Goal: Navigation & Orientation: Find specific page/section

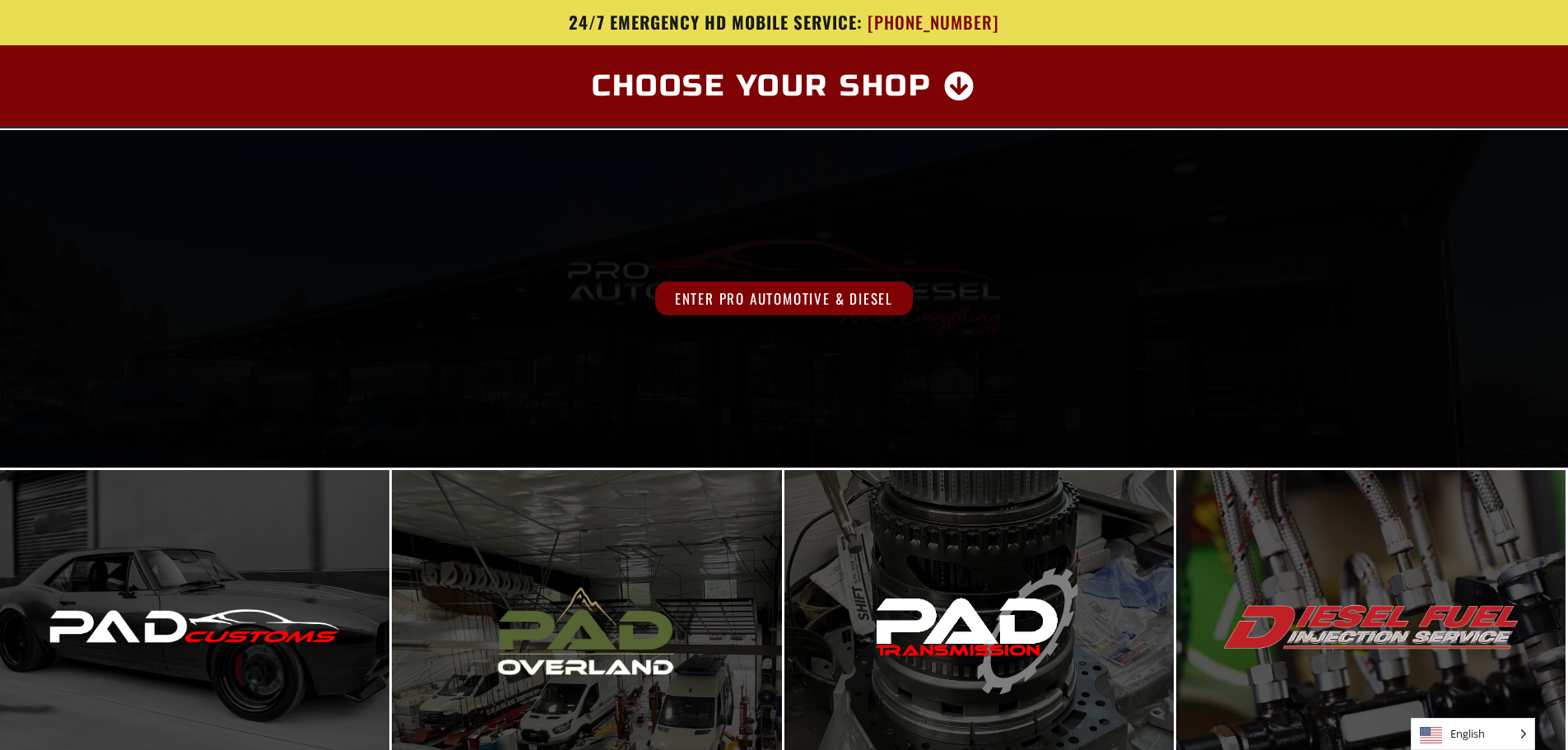
click at [832, 307] on span "Enter Pro Automotive & Diesel" at bounding box center [784, 299] width 258 height 34
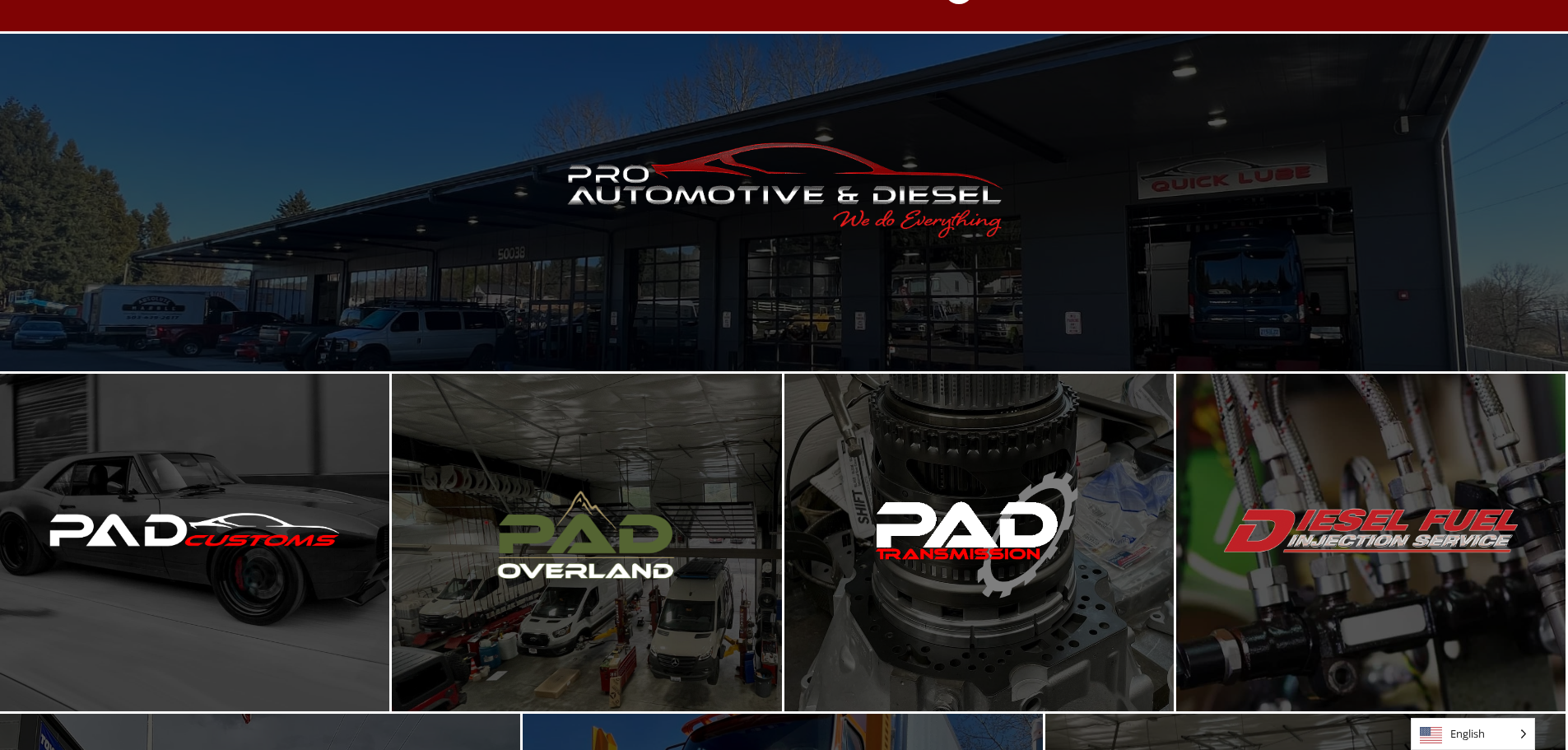
scroll to position [247, 0]
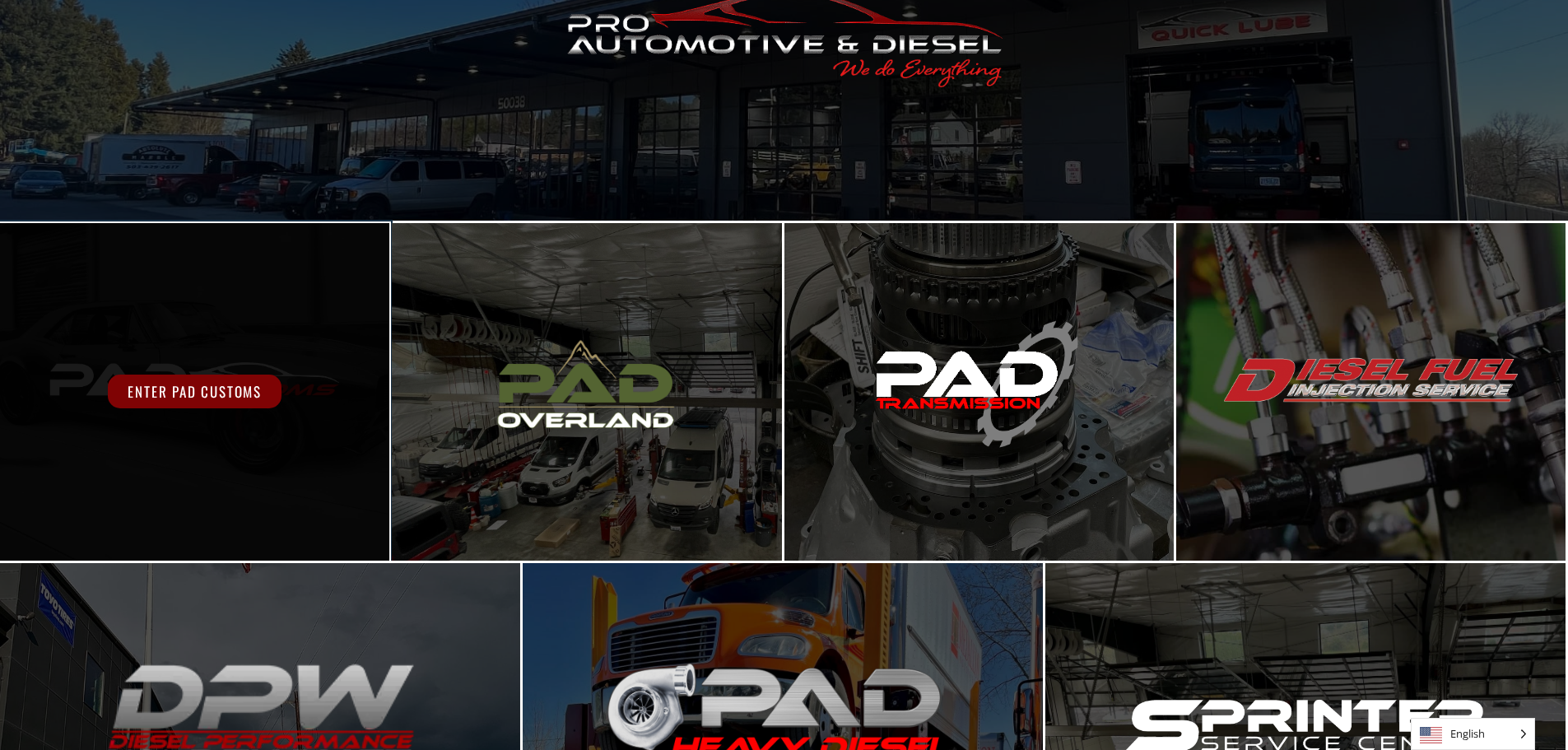
click at [215, 389] on span "Enter PAD Customs" at bounding box center [194, 392] width 173 height 34
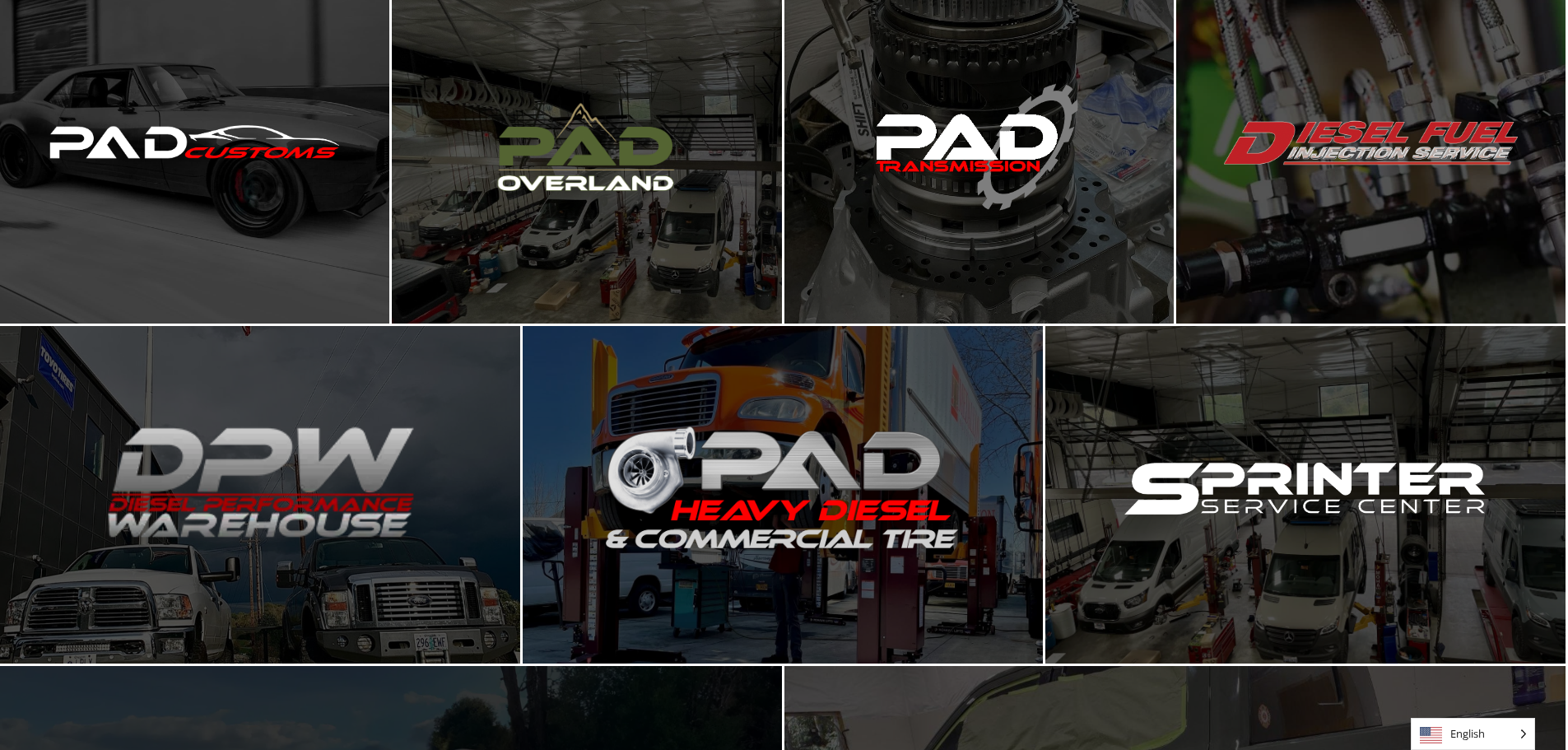
scroll to position [494, 0]
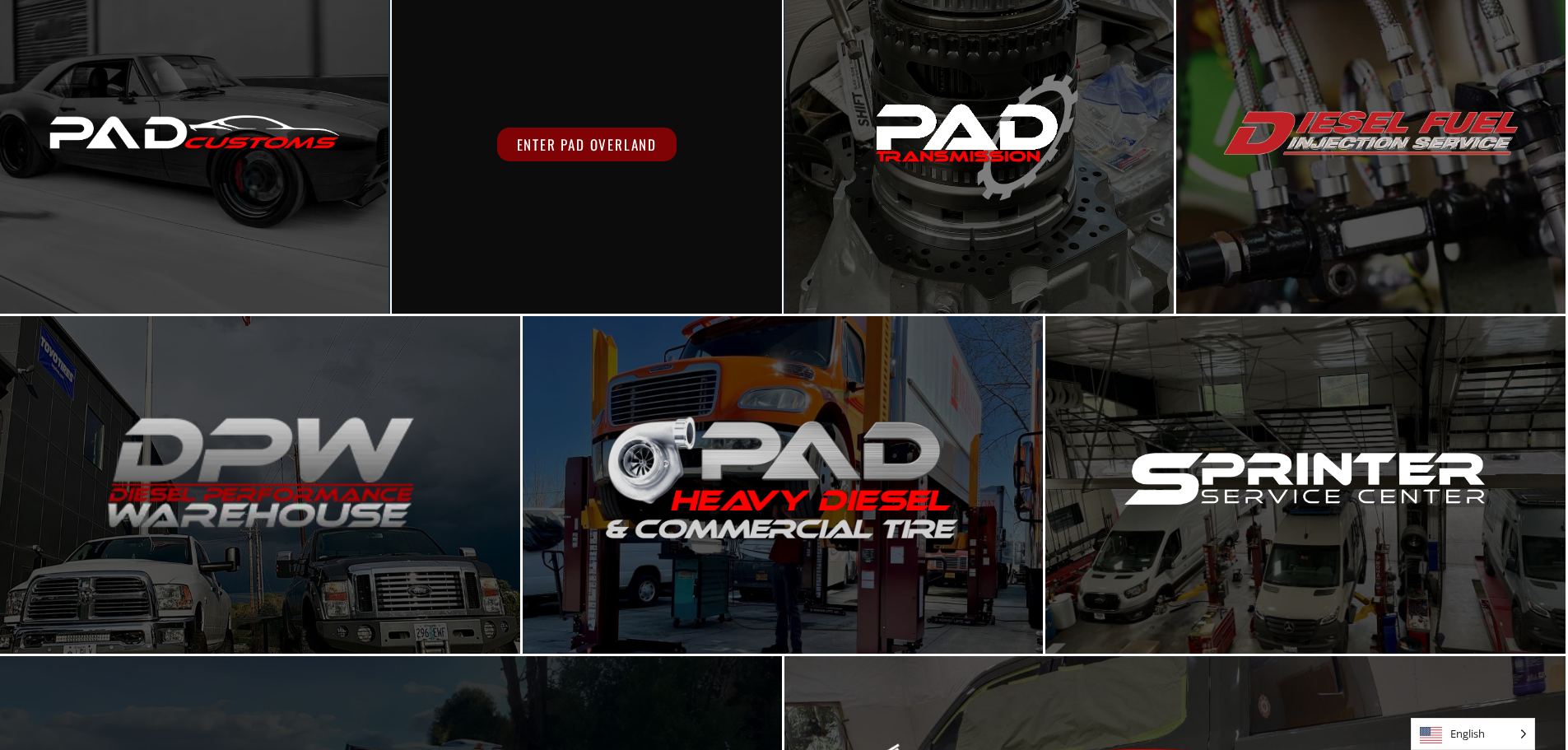
click at [626, 192] on div "Enter PAD Overland" at bounding box center [586, 145] width 390 height 338
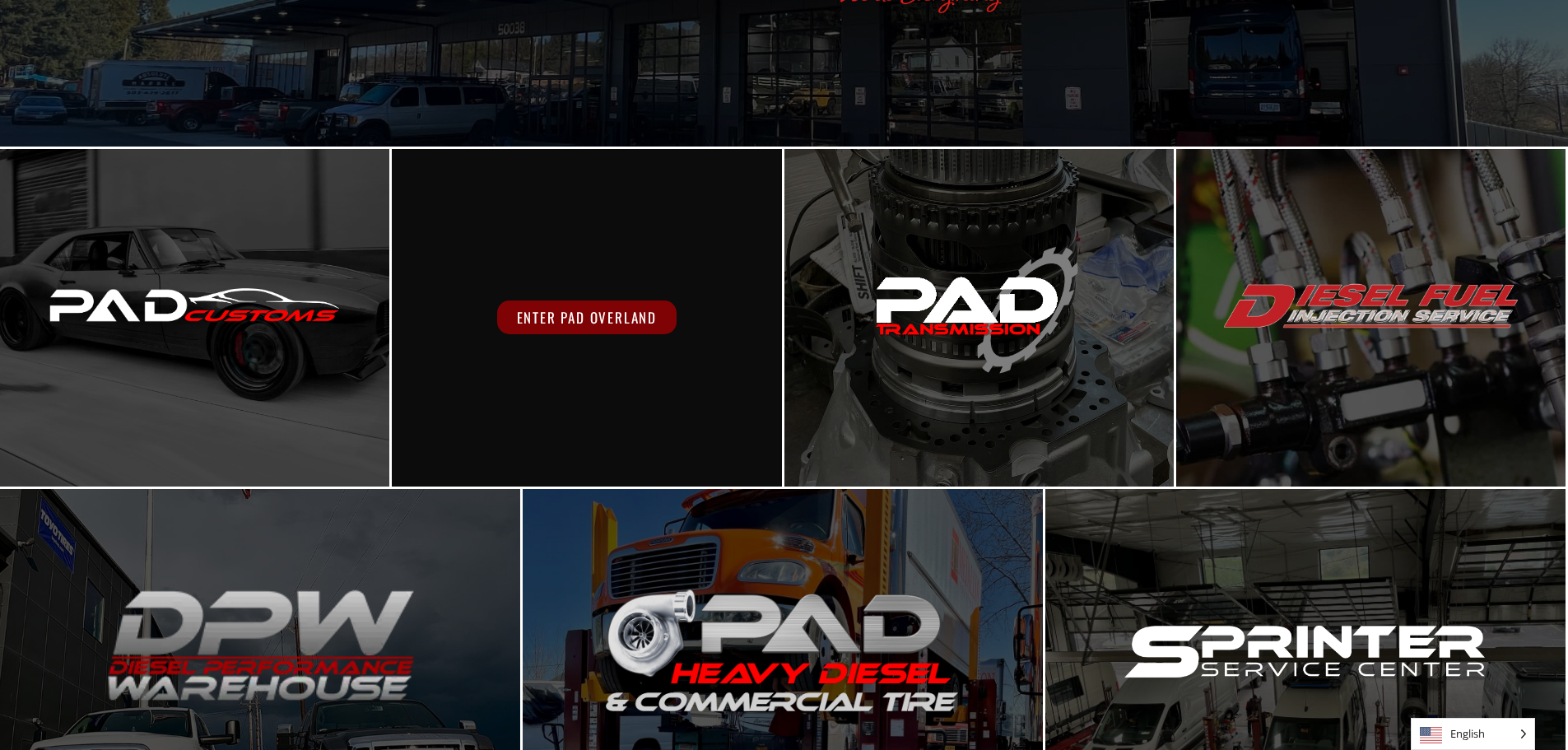
scroll to position [329, 0]
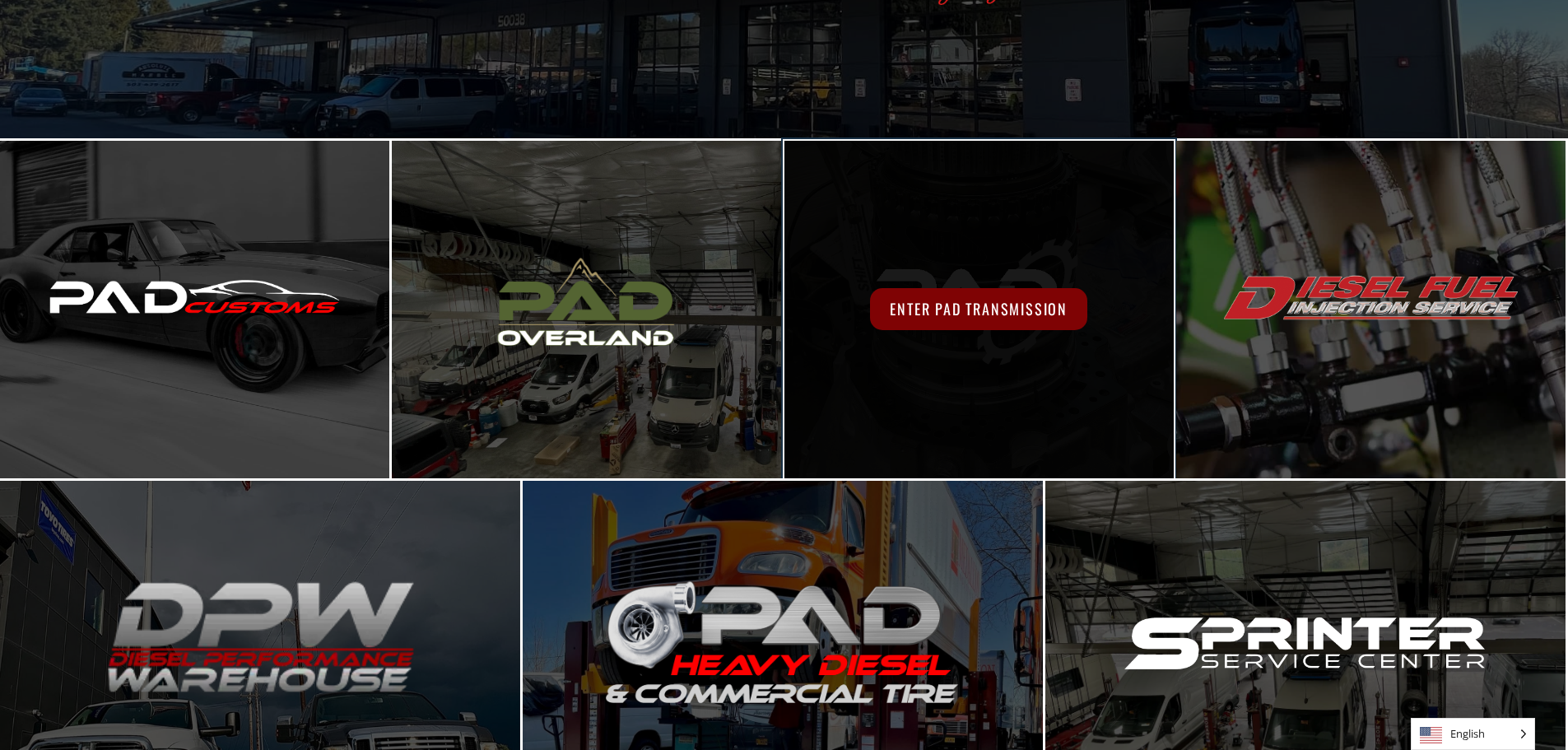
click at [974, 313] on span "Enter PAD Transmission" at bounding box center [978, 309] width 217 height 42
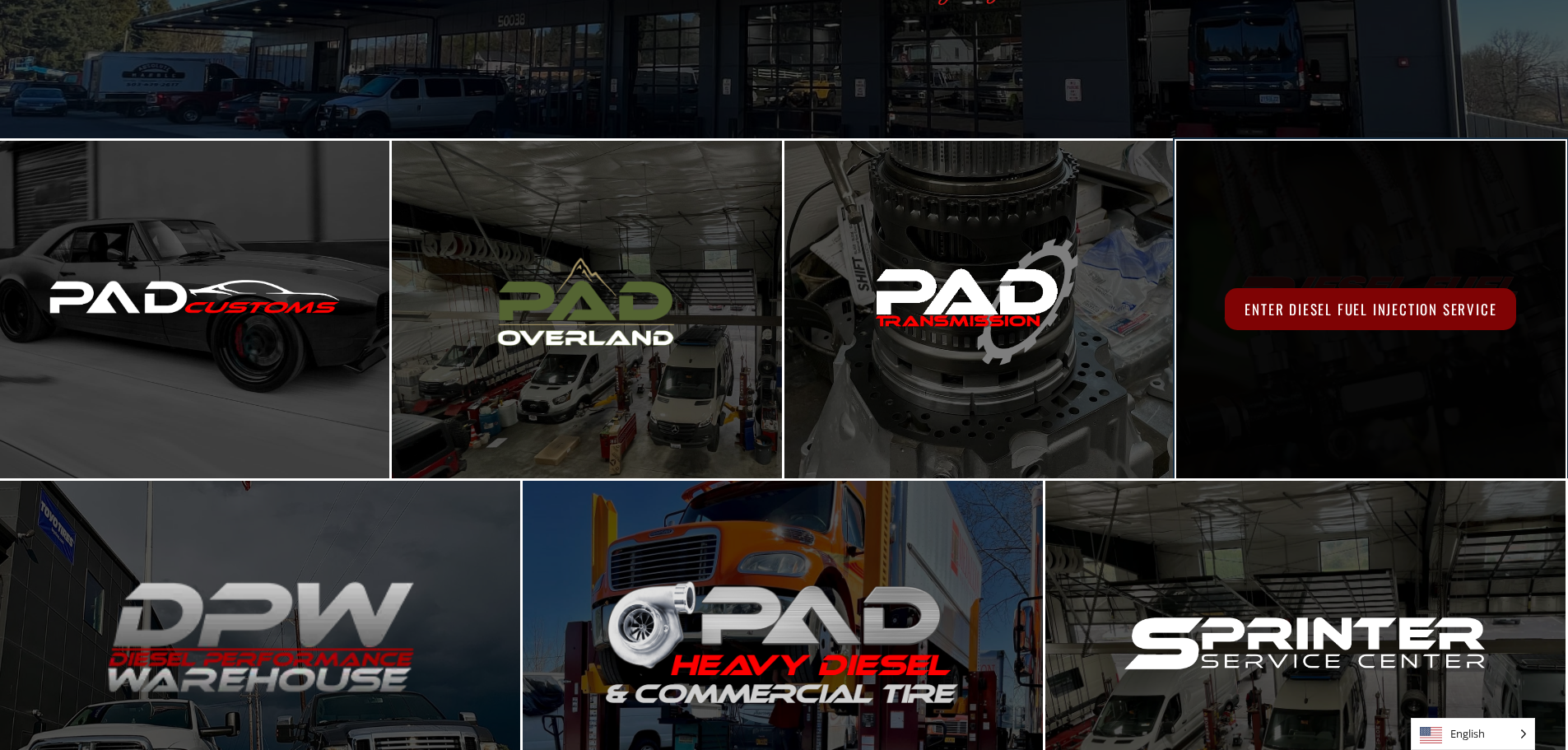
click at [1377, 296] on span "Enter Diesel Fuel Injection Service" at bounding box center [1370, 309] width 291 height 42
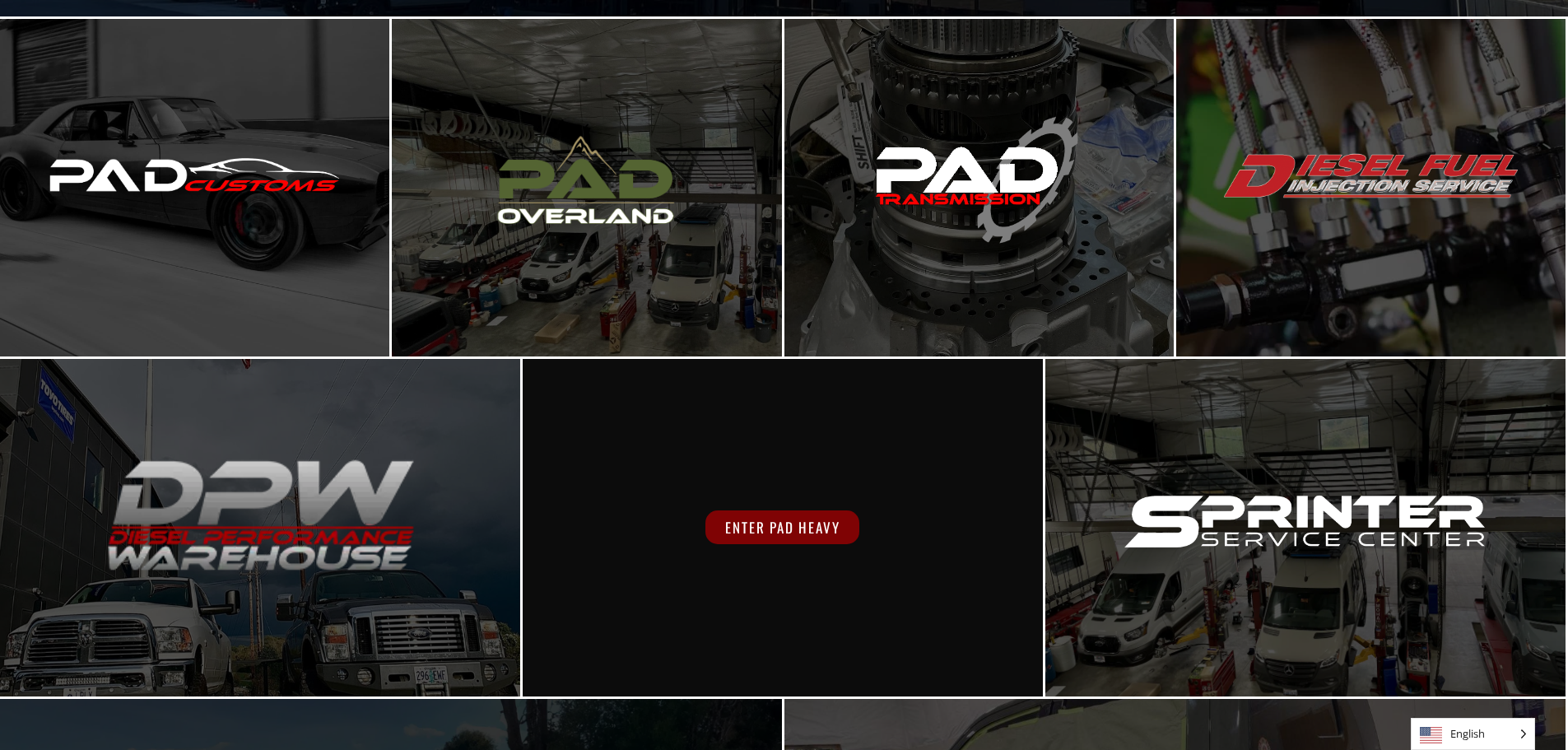
scroll to position [659, 0]
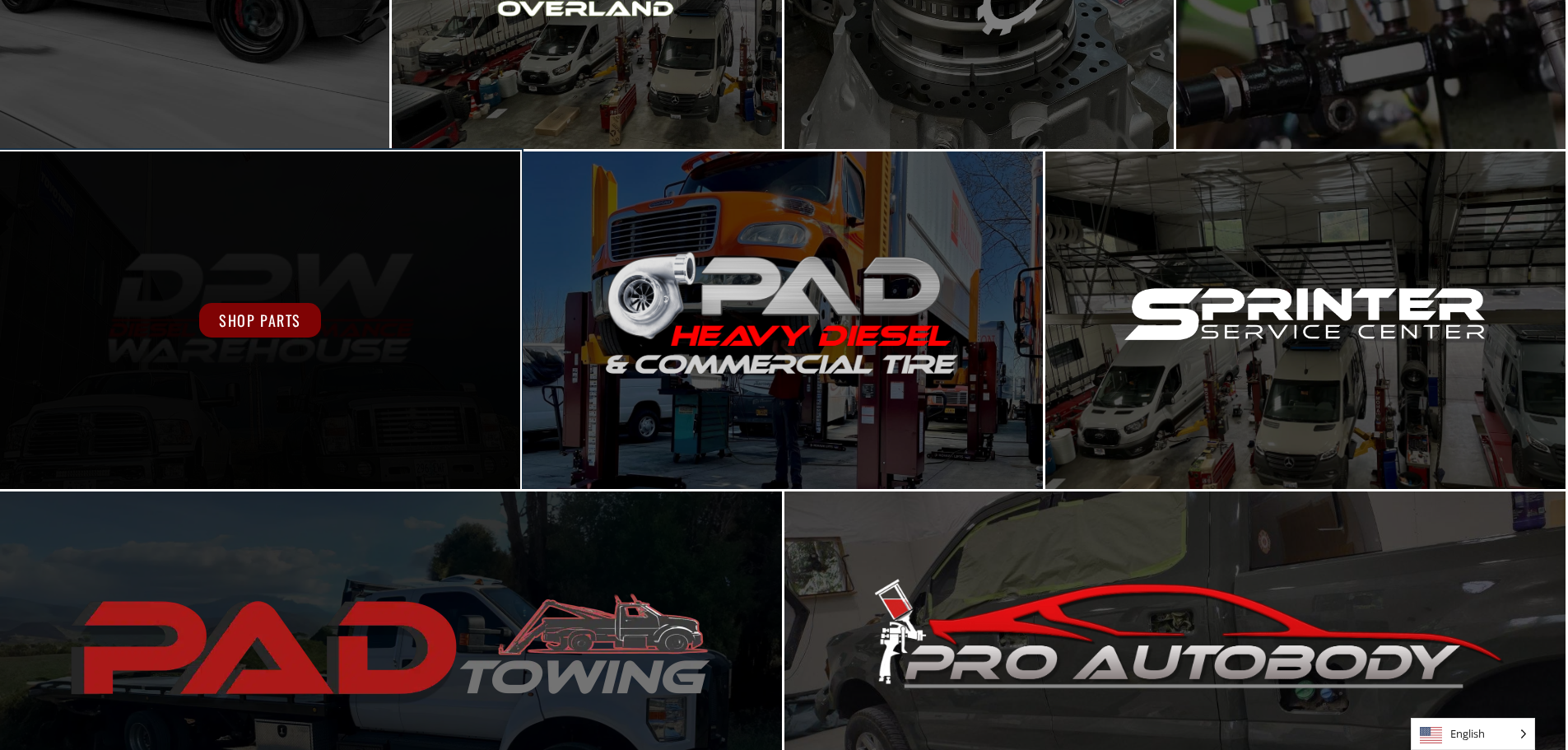
click at [251, 328] on span "Shop Parts" at bounding box center [260, 320] width 121 height 34
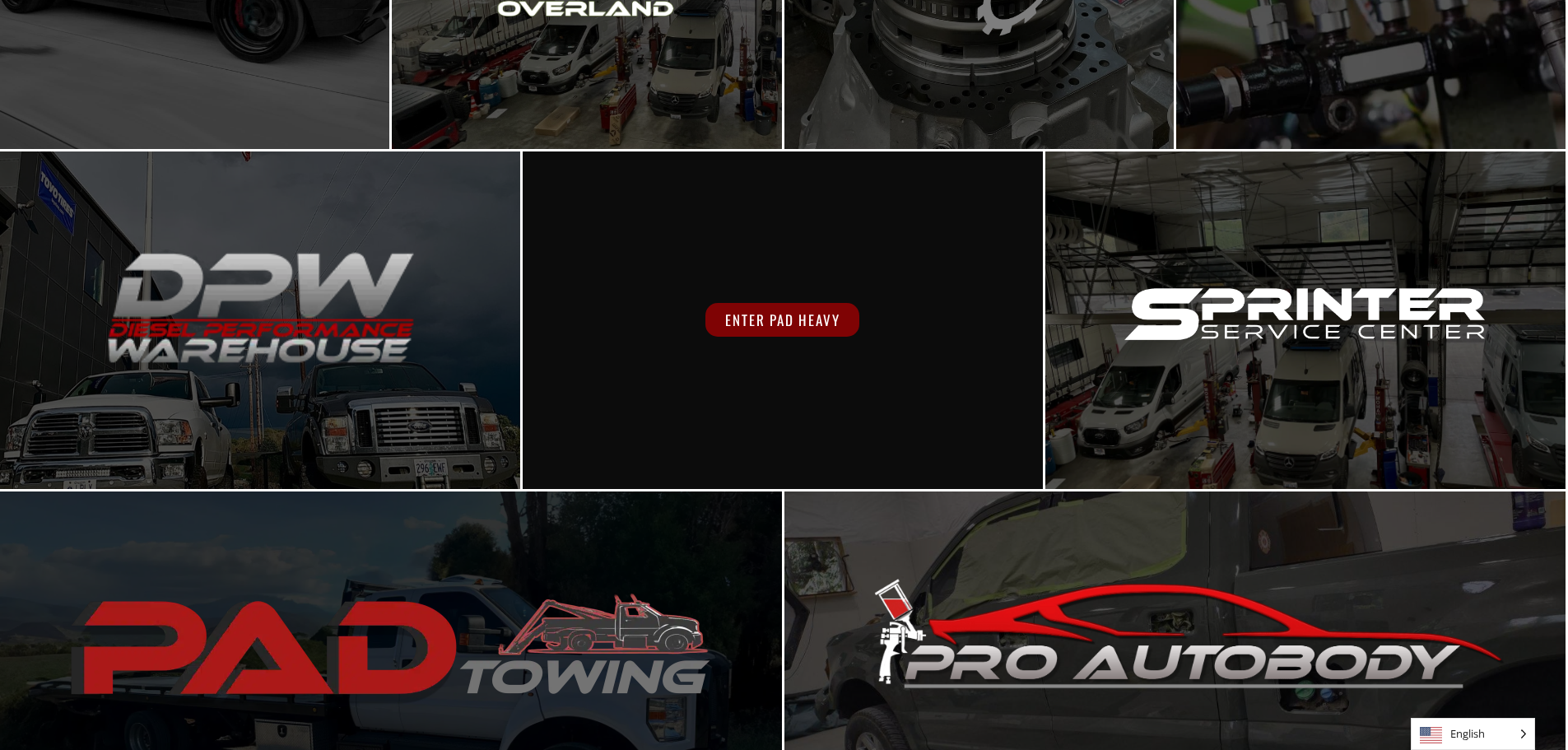
scroll to position [659, 0]
click at [828, 299] on div "Enter PAD Heavy" at bounding box center [782, 320] width 520 height 338
click at [803, 321] on span "Enter PAD Heavy" at bounding box center [782, 320] width 154 height 34
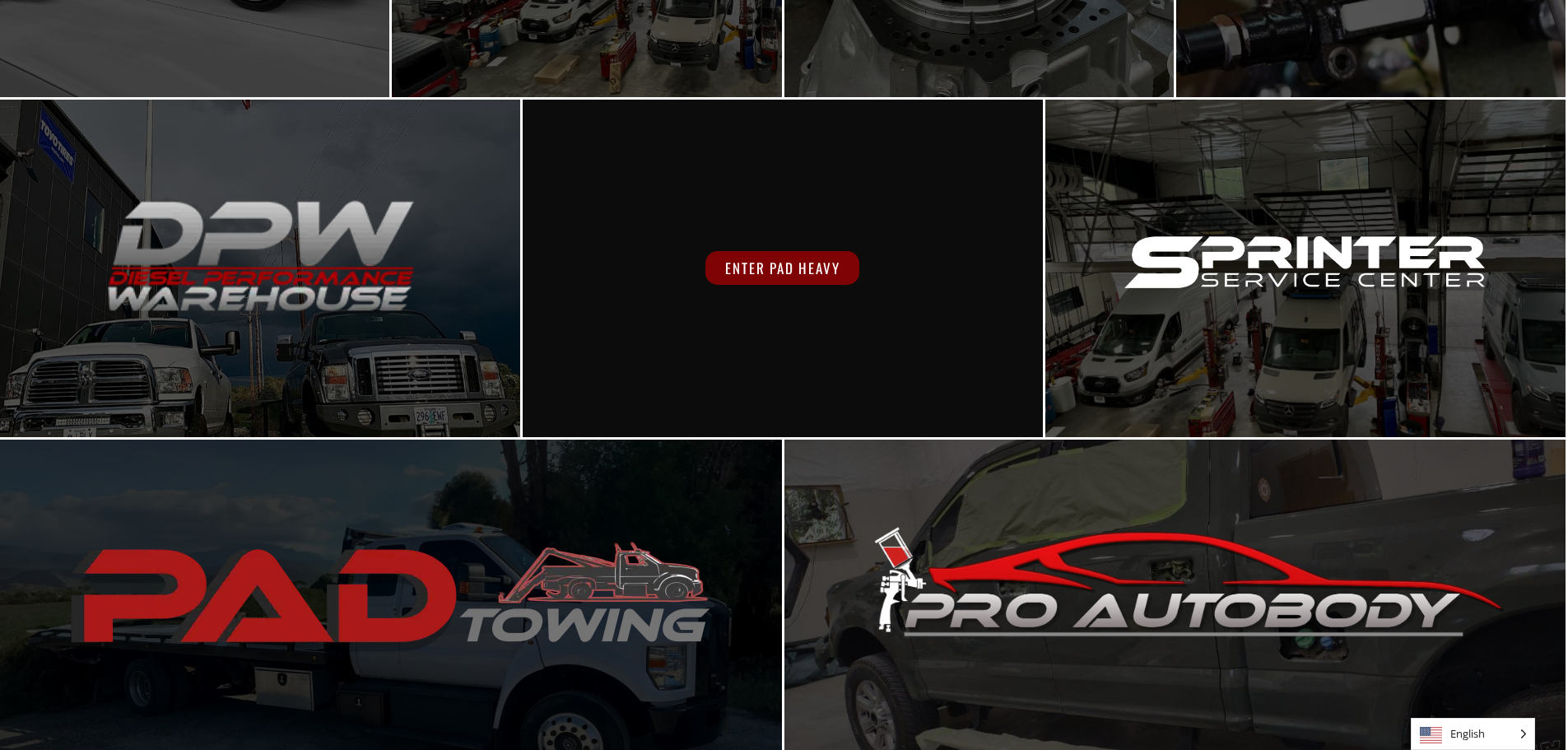
scroll to position [738, 0]
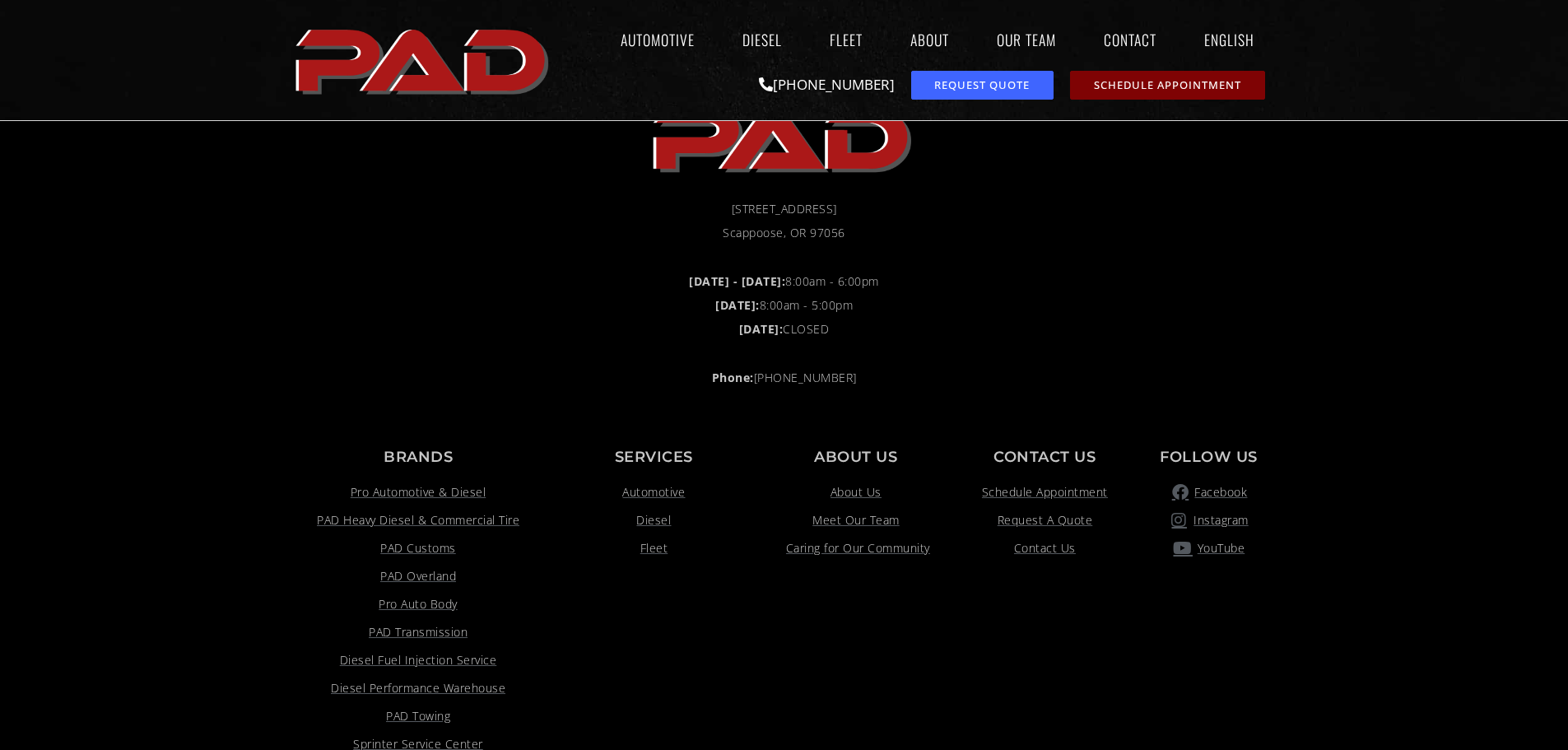
scroll to position [1235, 0]
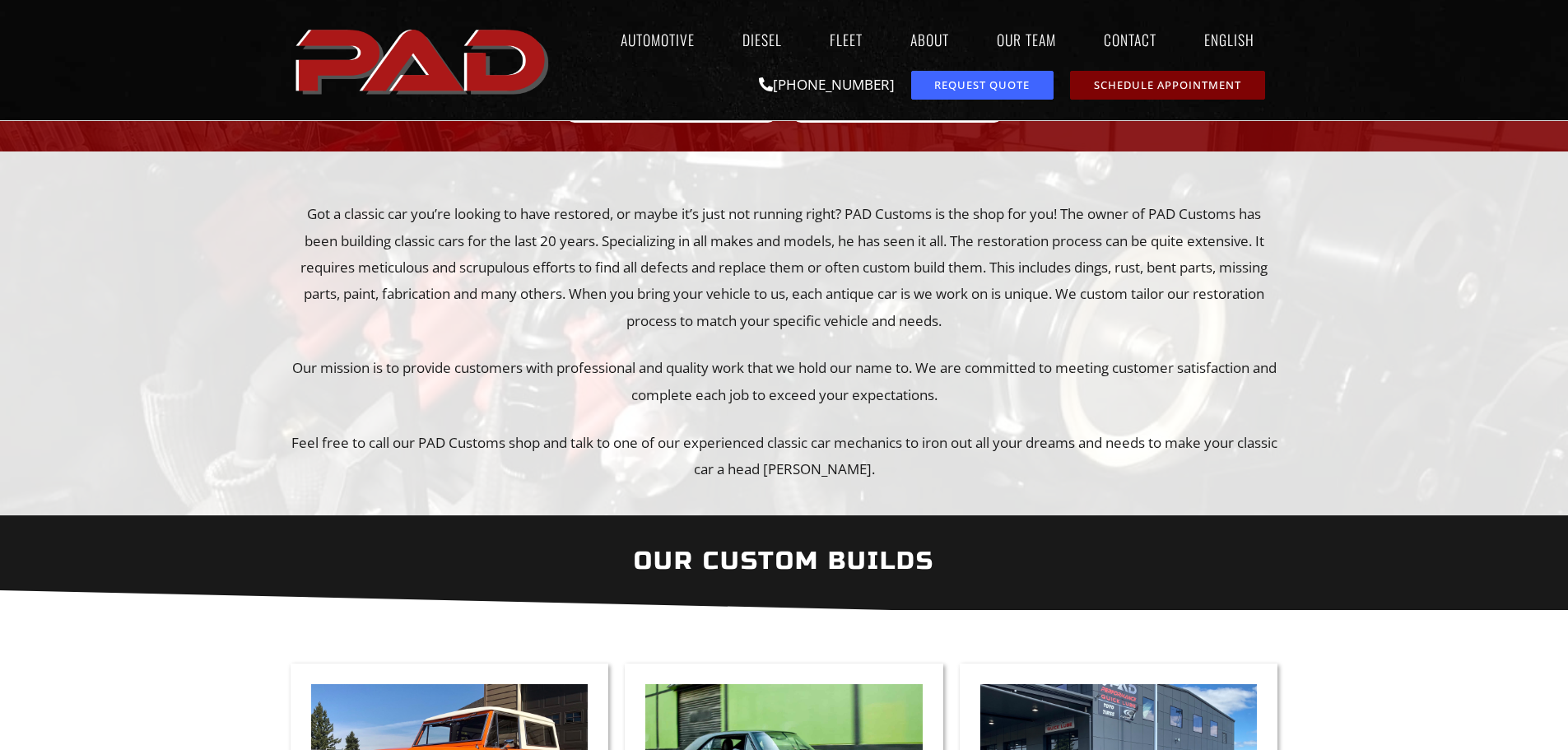
scroll to position [165, 0]
